Goal: Navigation & Orientation: Understand site structure

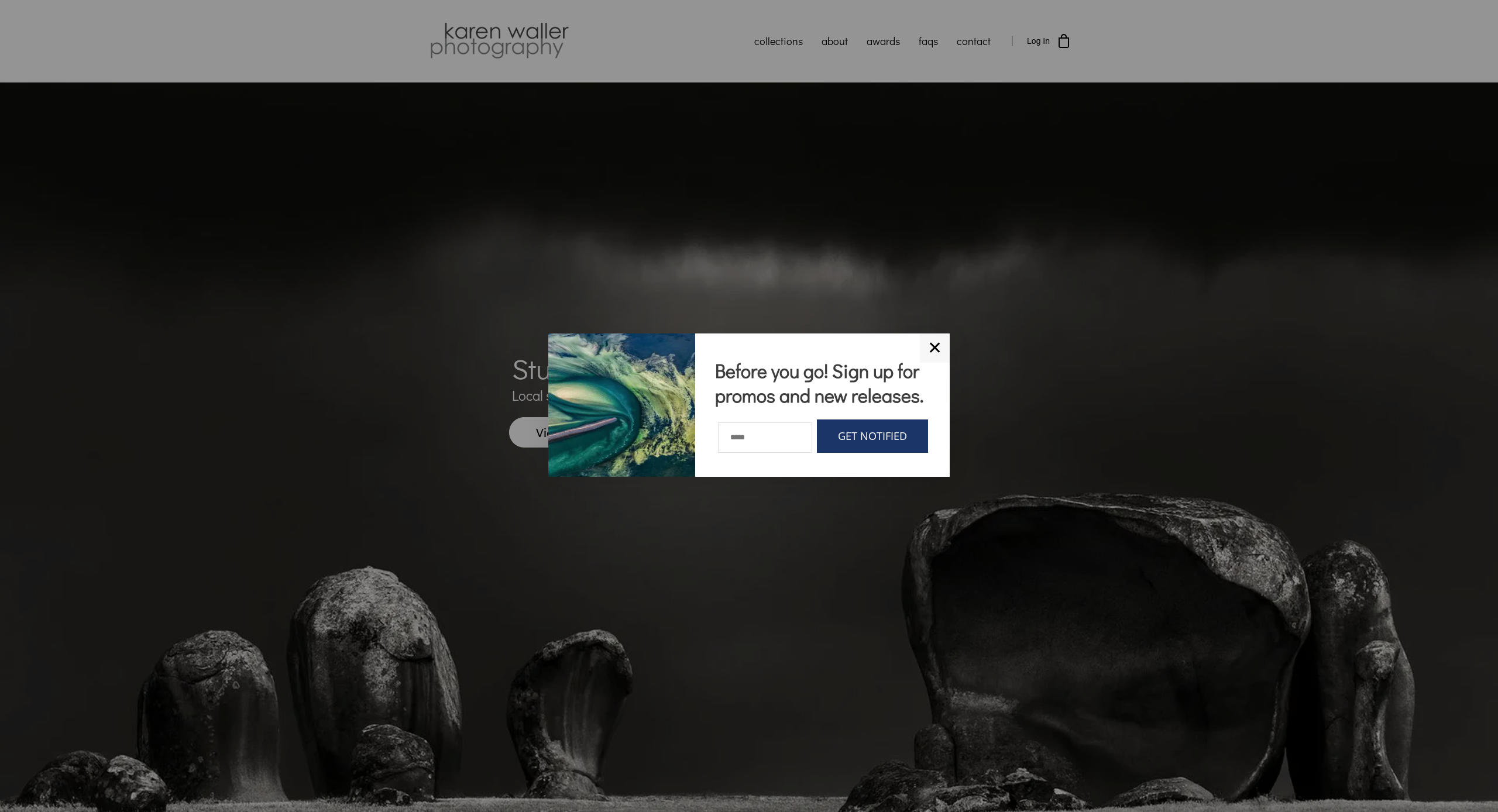
drag, startPoint x: 938, startPoint y: 344, endPoint x: 932, endPoint y: 337, distance: 9.2
click at [774, 344] on link "✕" at bounding box center [934, 348] width 29 height 29
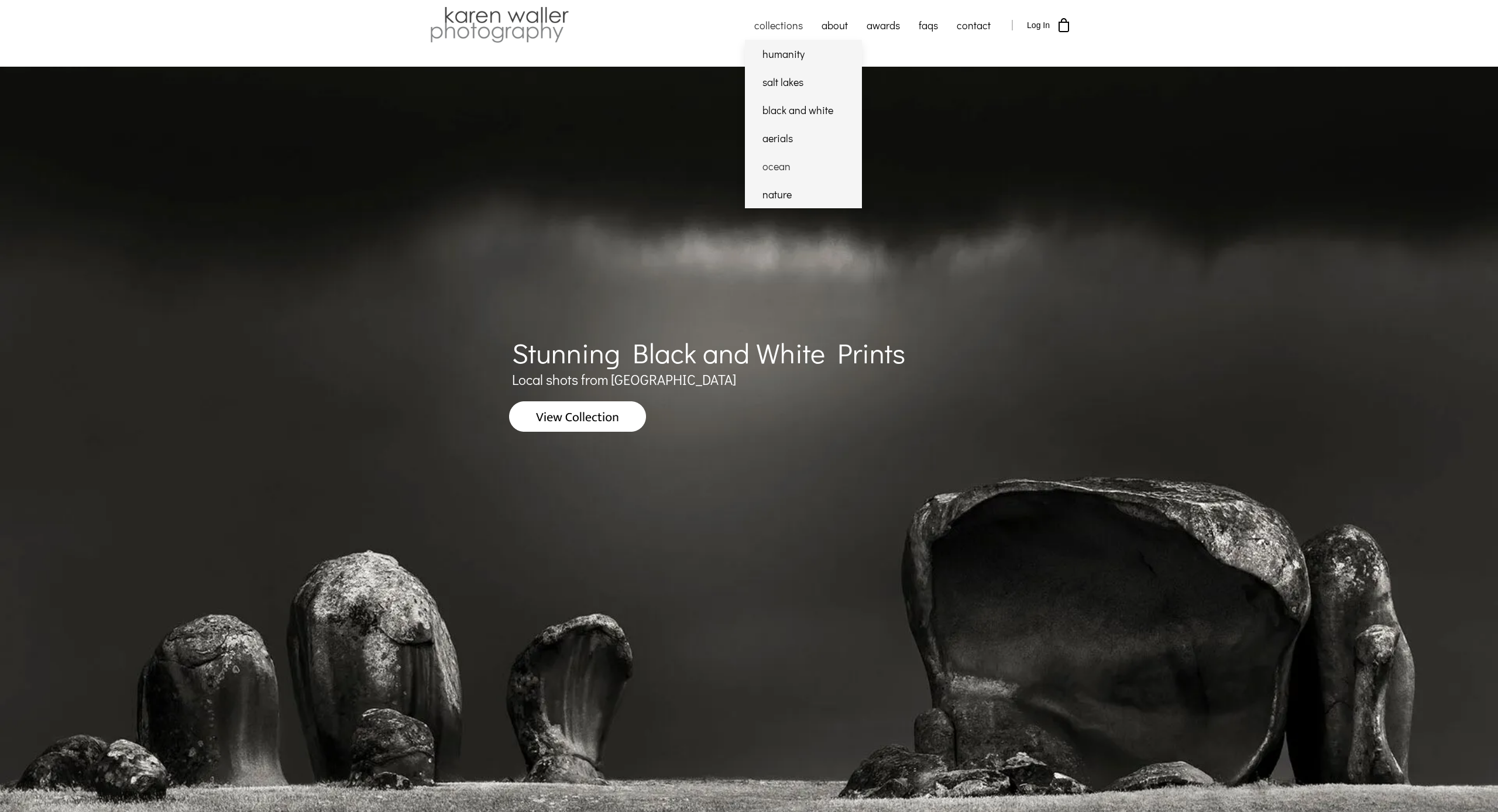
scroll to position [18, 1]
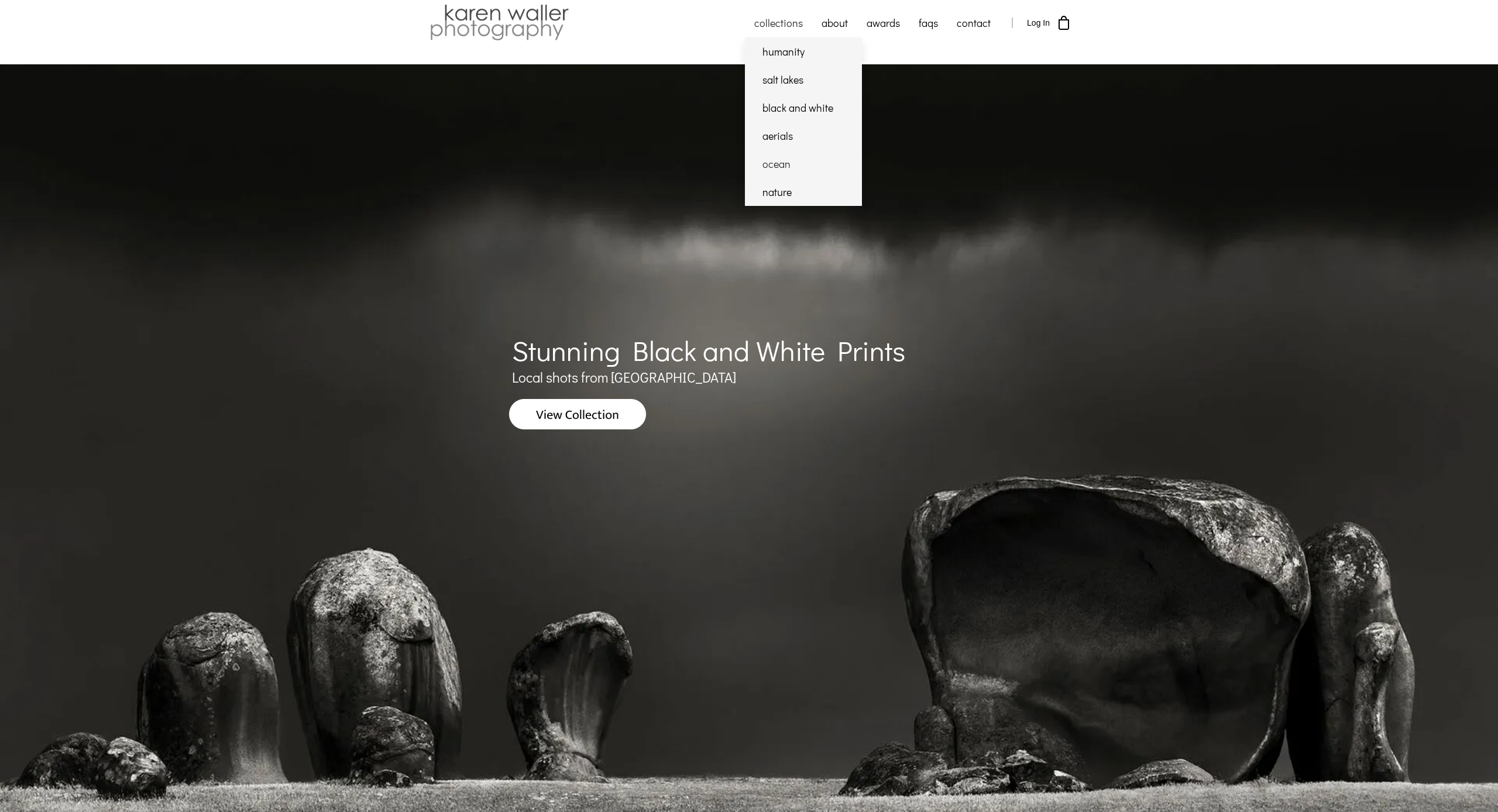
click at [774, 170] on link "ocean" at bounding box center [803, 164] width 117 height 28
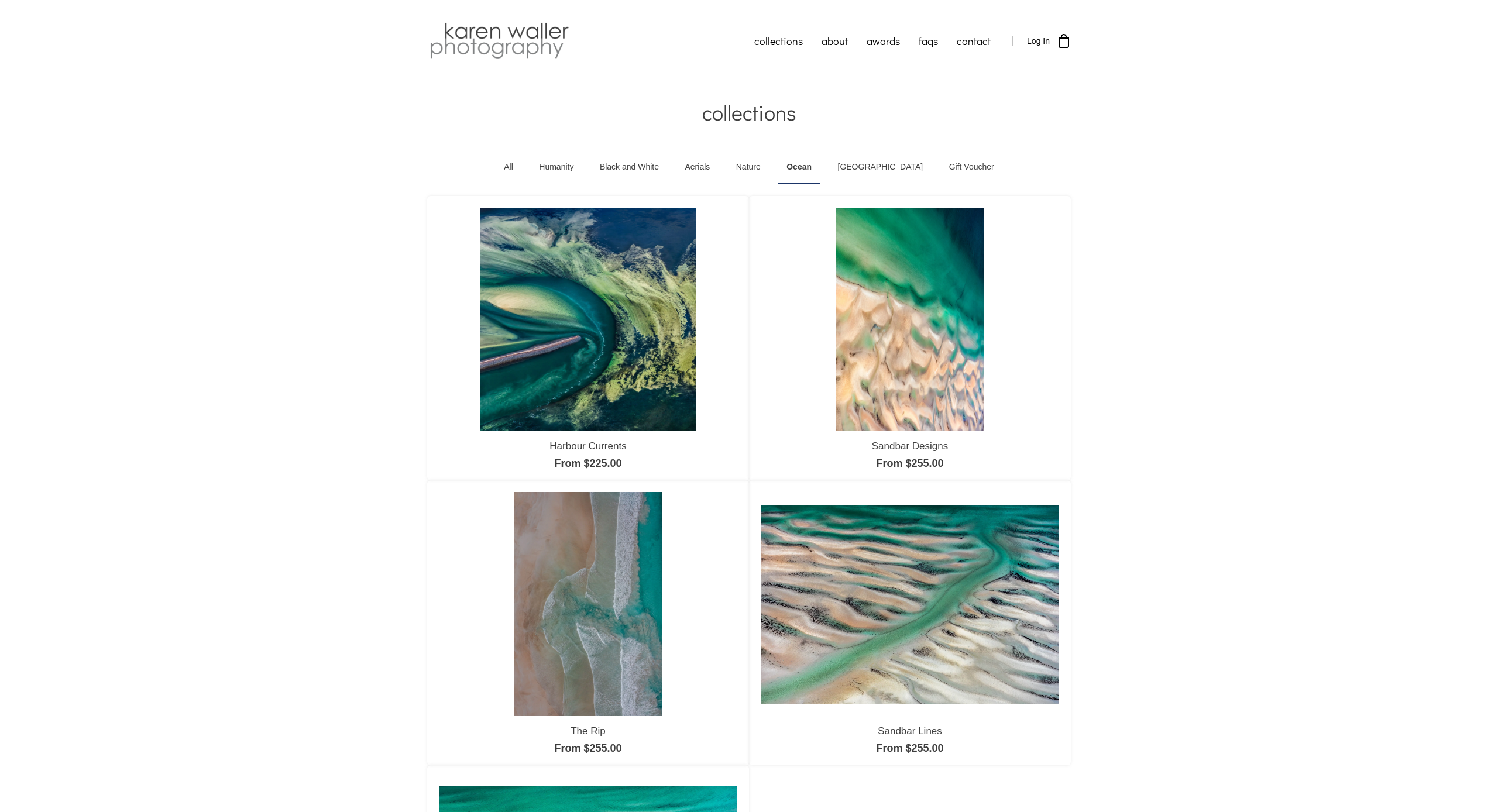
click at [614, 236] on img at bounding box center [587, 319] width 216 height 223
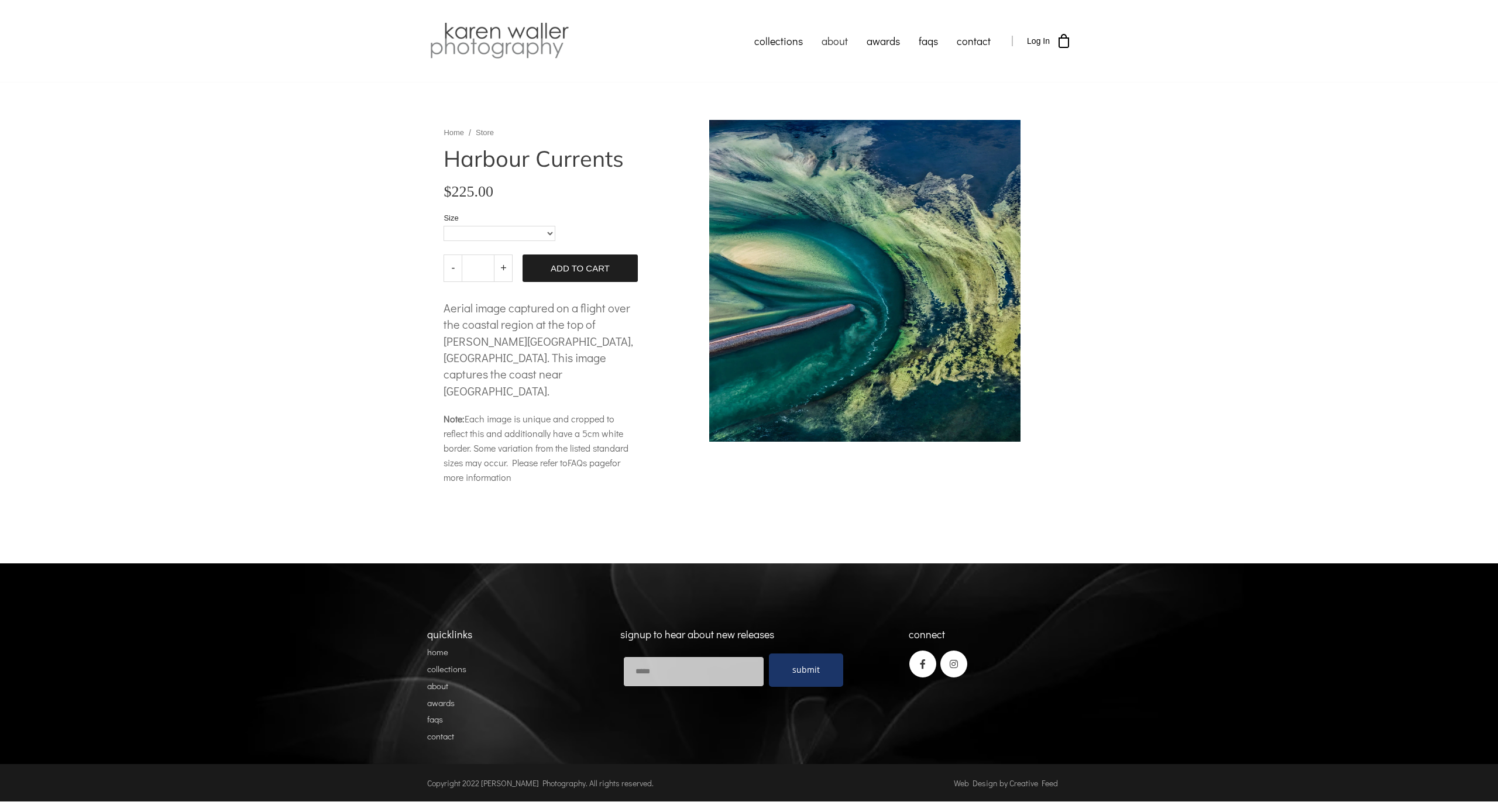
click at [830, 38] on link "about" at bounding box center [834, 41] width 45 height 29
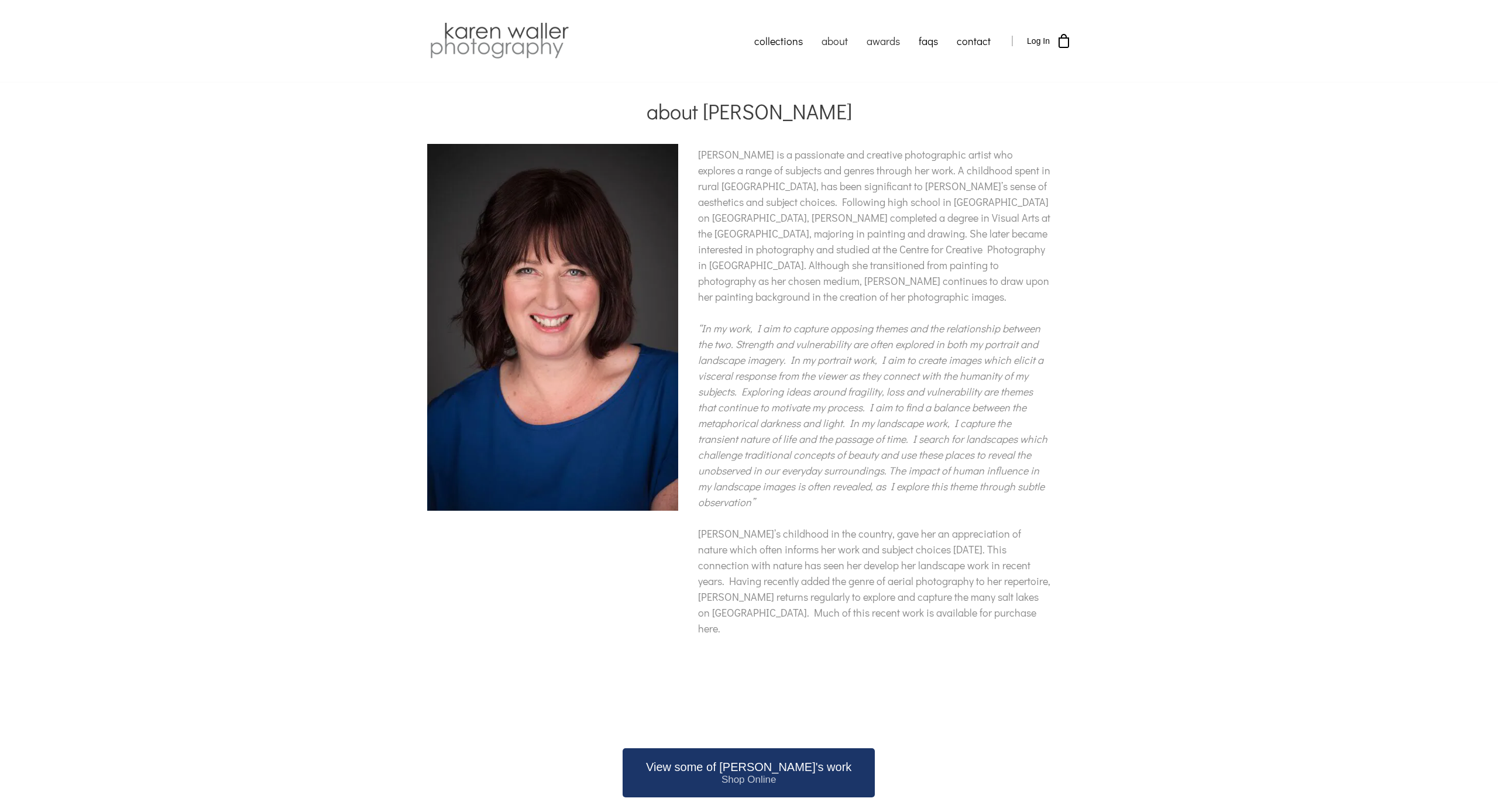
click at [880, 40] on link "awards" at bounding box center [884, 41] width 52 height 29
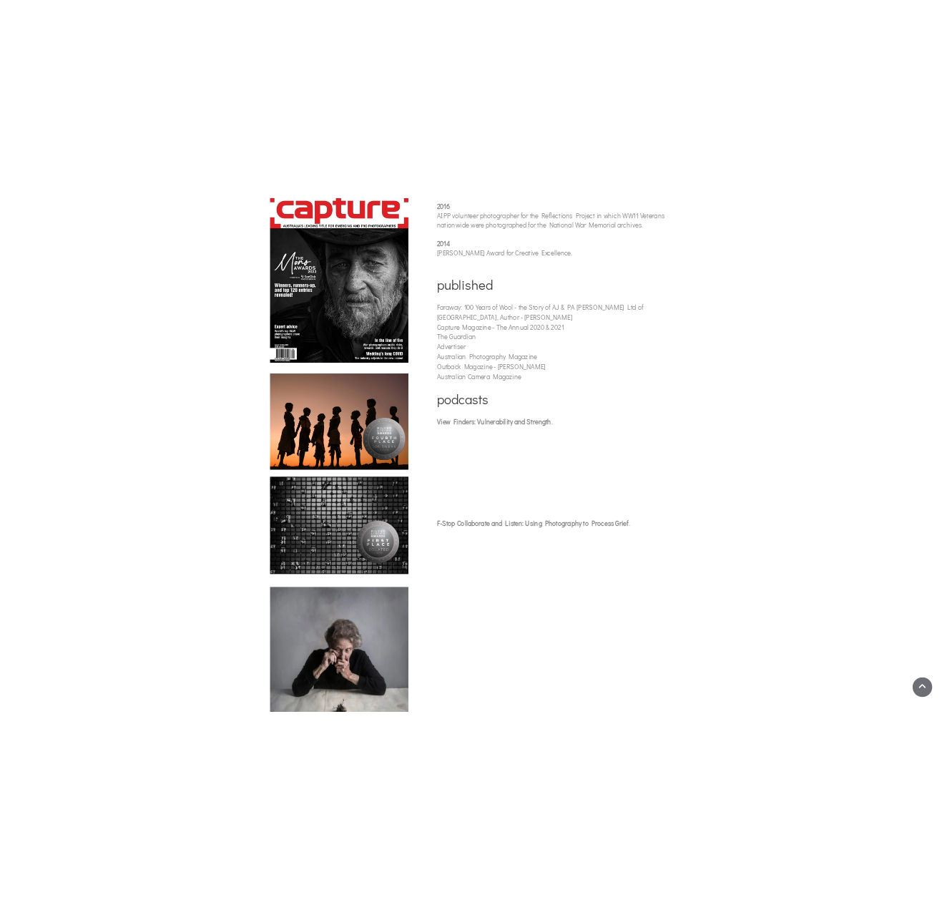
scroll to position [750, 0]
